Goal: Task Accomplishment & Management: Use online tool/utility

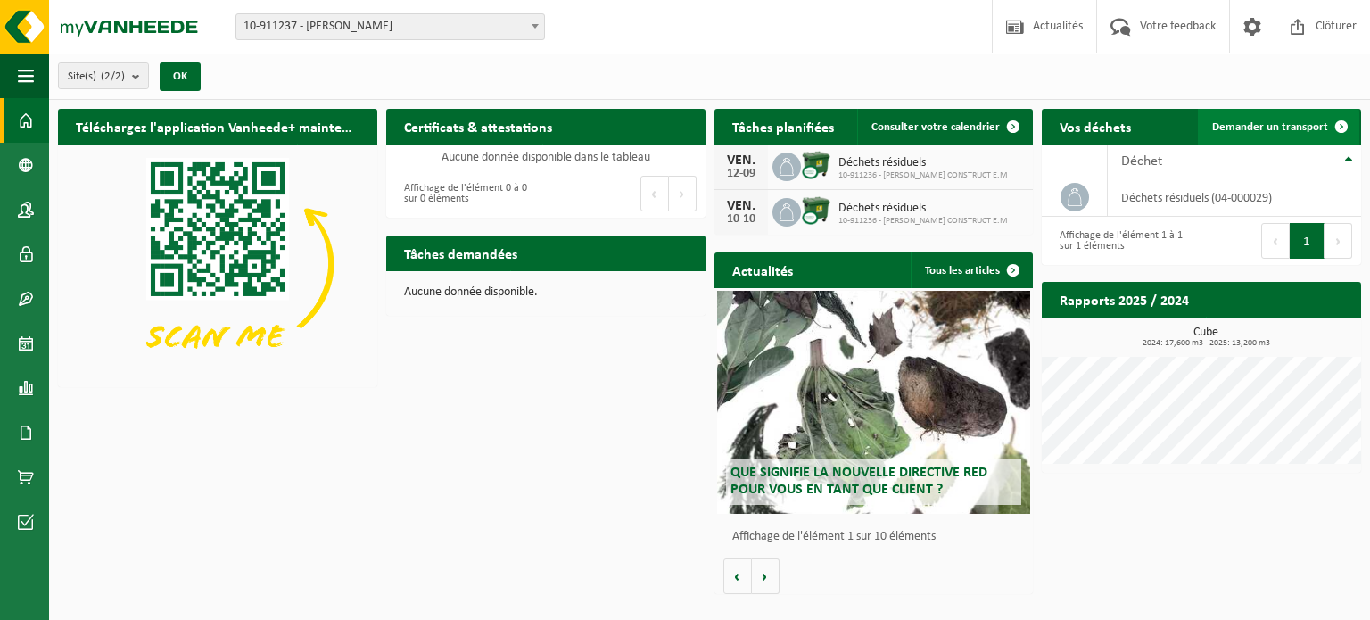
click at [1345, 120] on span at bounding box center [1341, 127] width 36 height 36
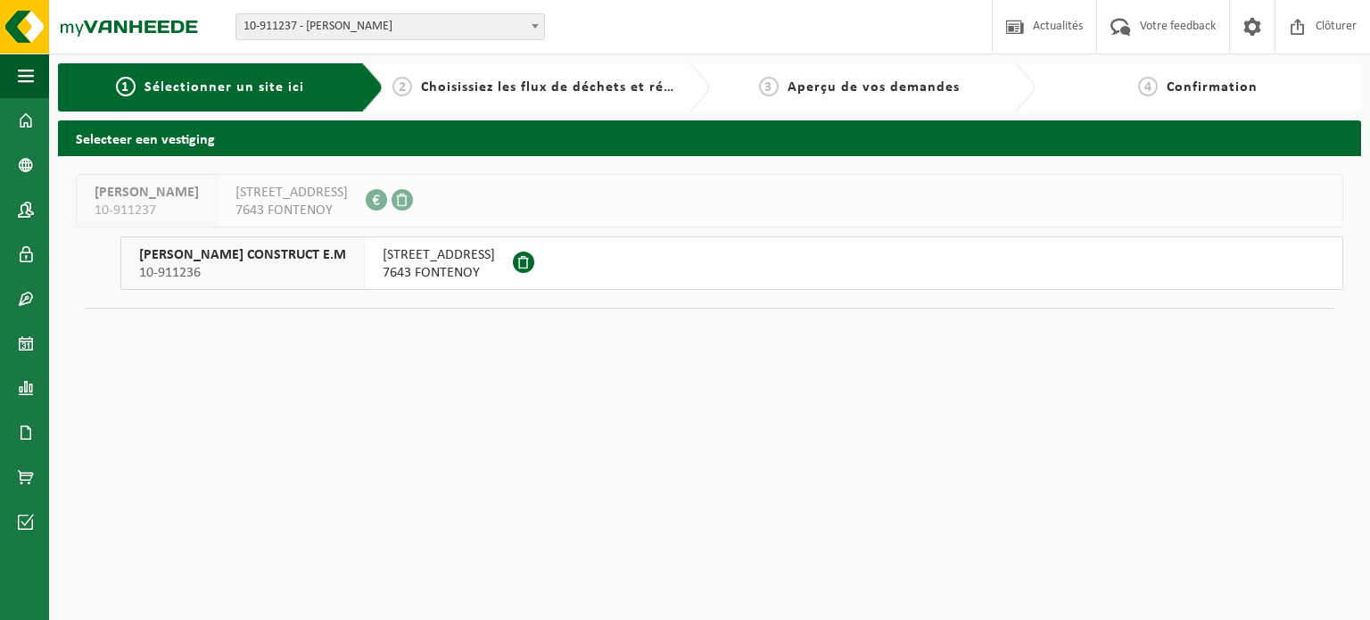
click at [220, 261] on span "JEAN MICH CONSTRUCT E.M" at bounding box center [242, 255] width 207 height 18
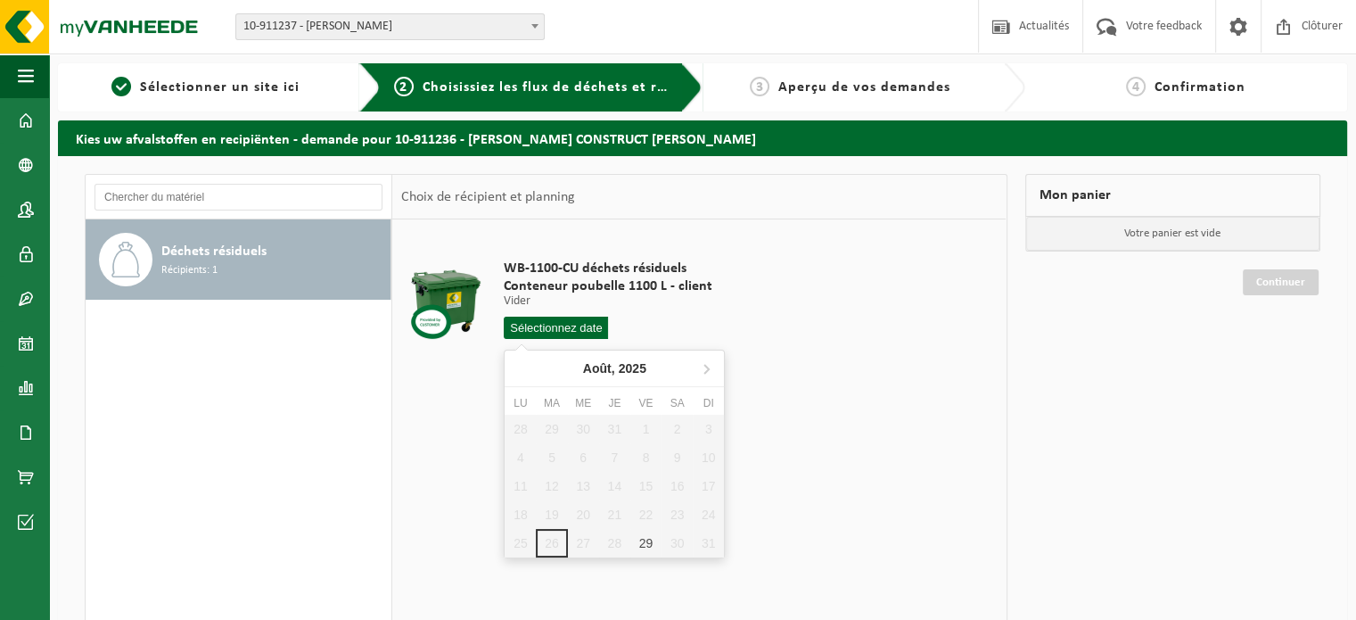
click at [581, 321] on input "text" at bounding box center [556, 328] width 104 height 22
click at [649, 539] on div "29" at bounding box center [645, 543] width 31 height 29
type input "à partir de [DATE]"
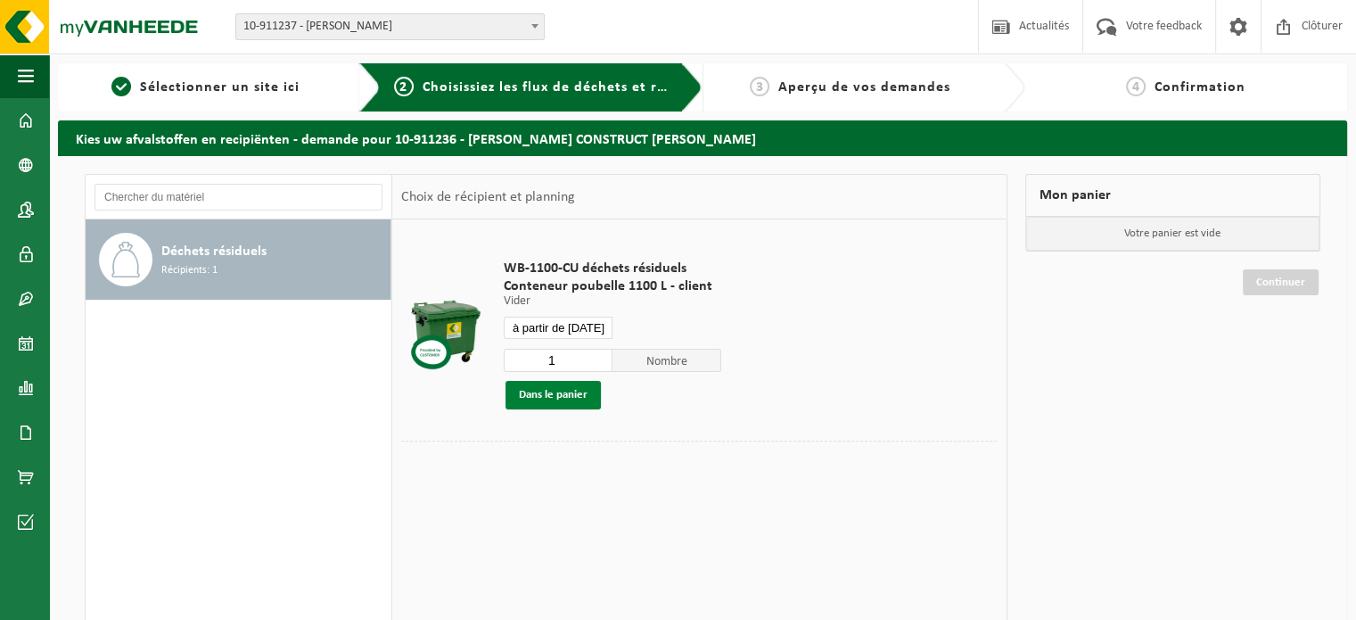
click at [564, 390] on button "Dans le panier" at bounding box center [553, 395] width 95 height 29
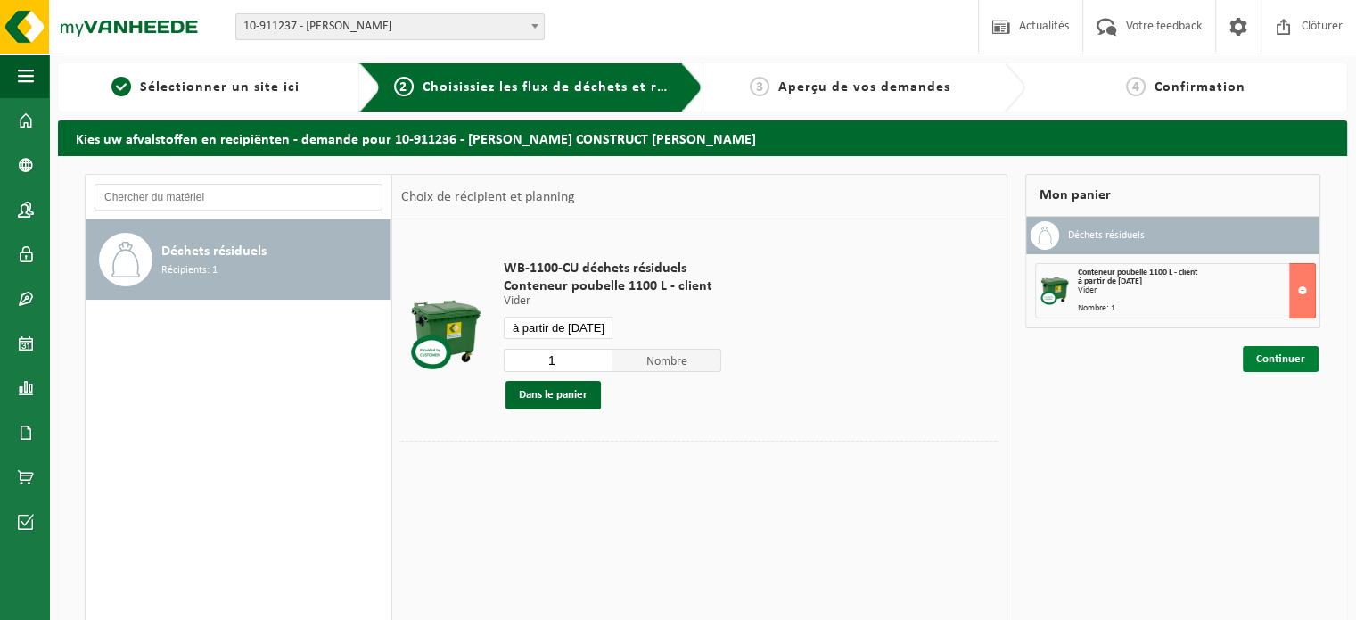
click at [1288, 358] on link "Continuer" at bounding box center [1281, 359] width 76 height 26
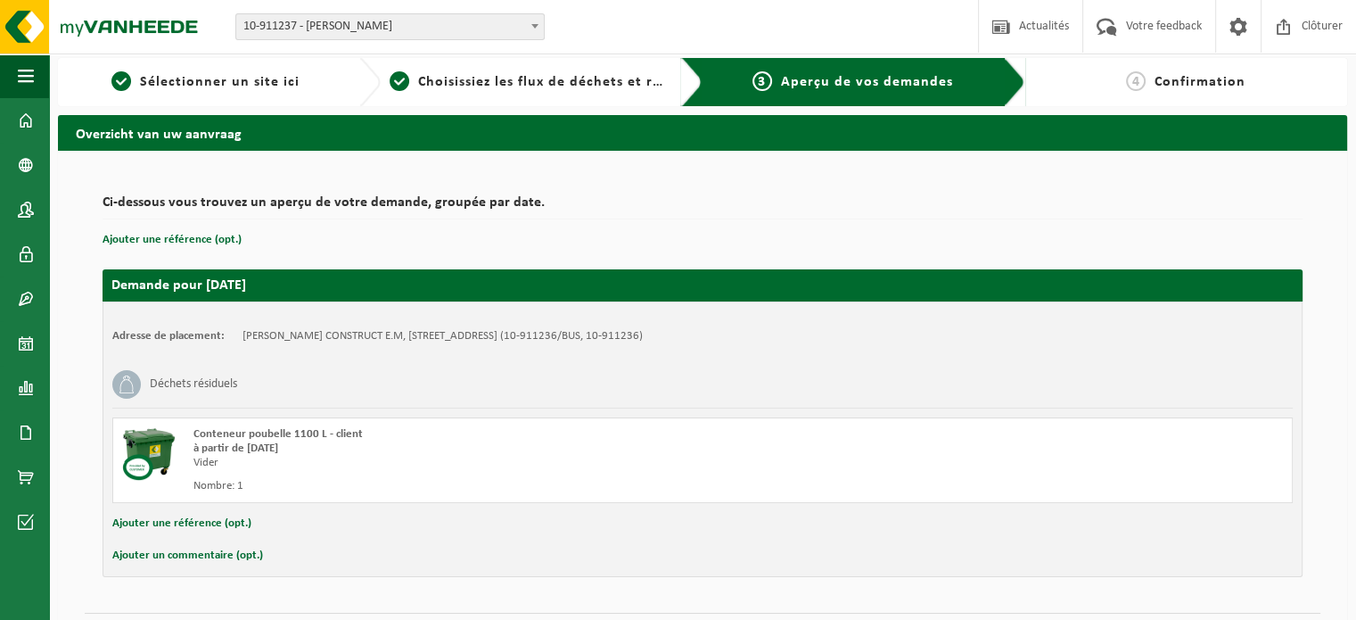
scroll to position [51, 0]
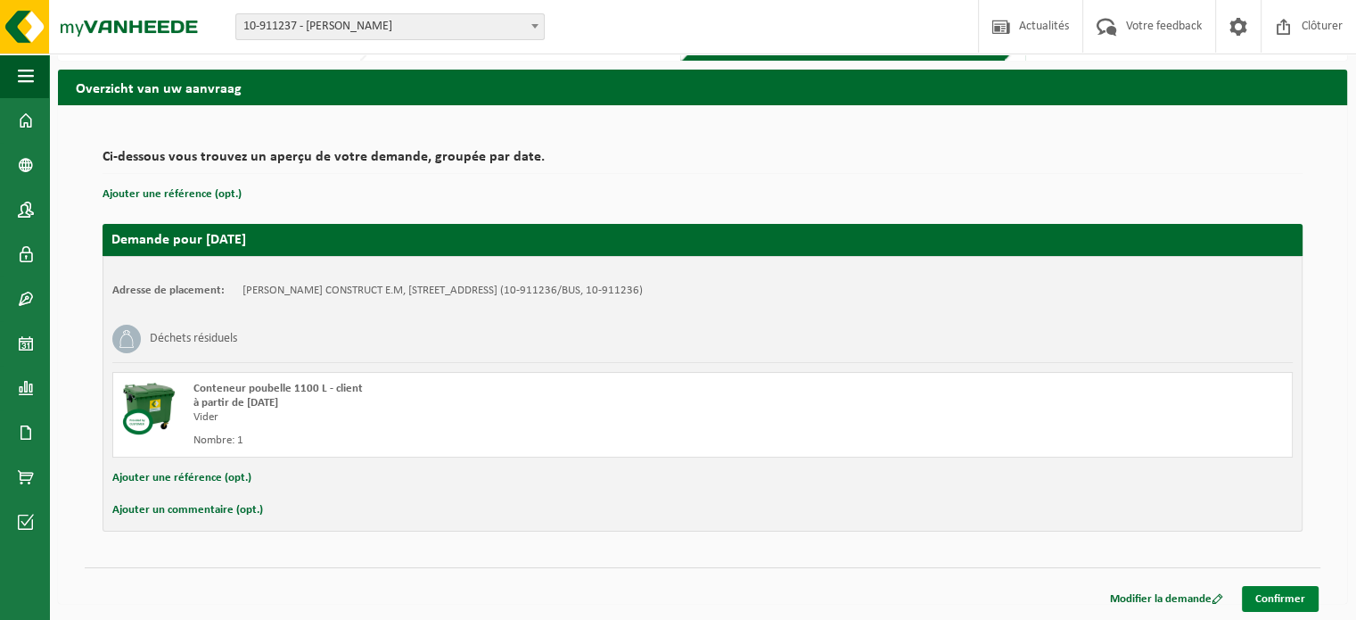
click at [1291, 594] on link "Confirmer" at bounding box center [1280, 599] width 77 height 26
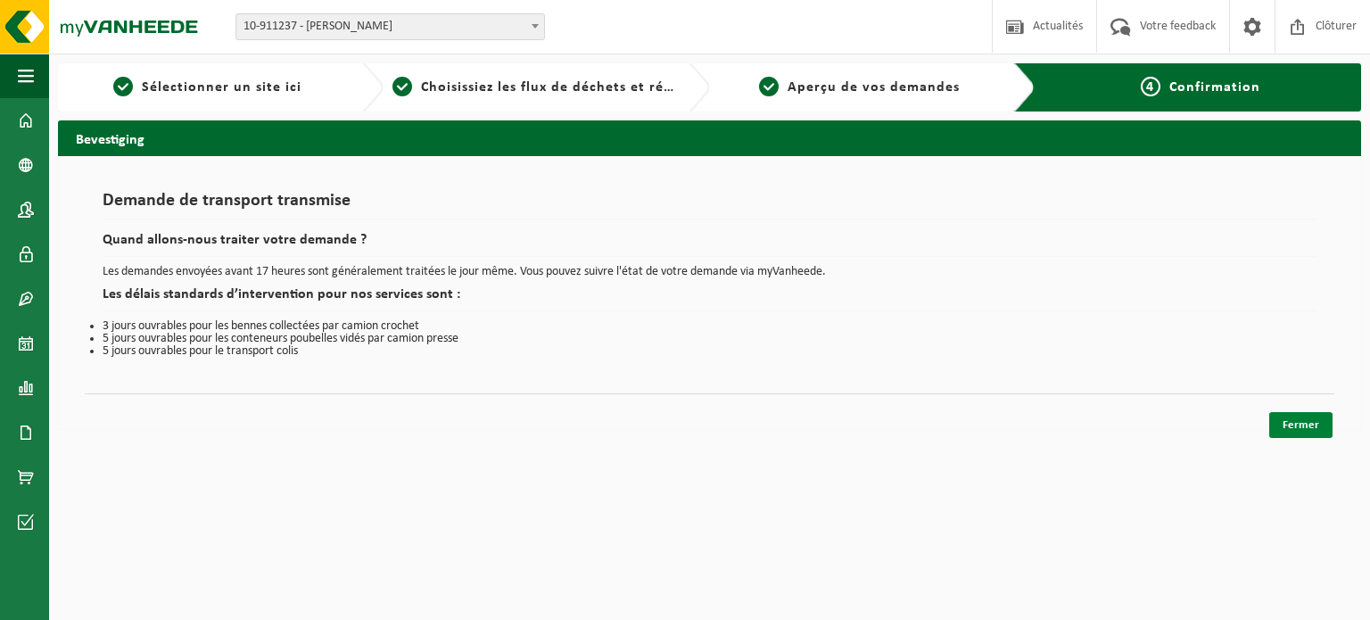
click at [1310, 420] on link "Fermer" at bounding box center [1300, 425] width 63 height 26
